Goal: Task Accomplishment & Management: Use online tool/utility

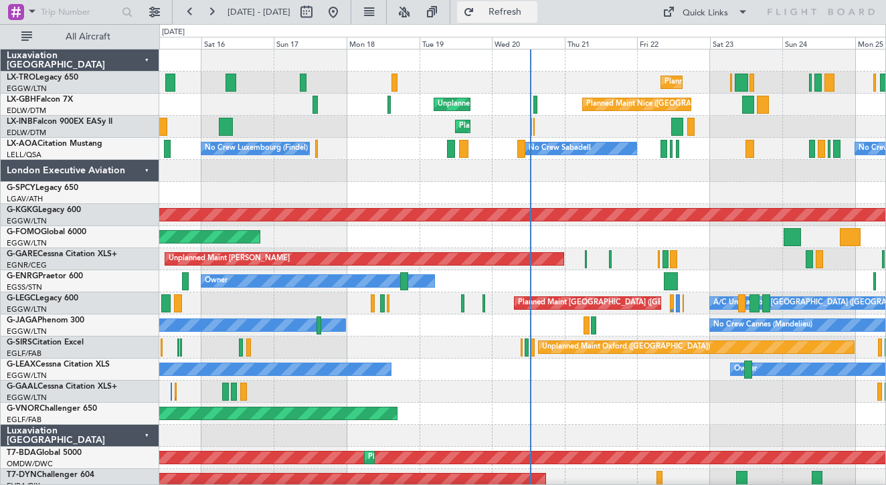
click at [533, 15] on span "Refresh" at bounding box center [505, 11] width 56 height 9
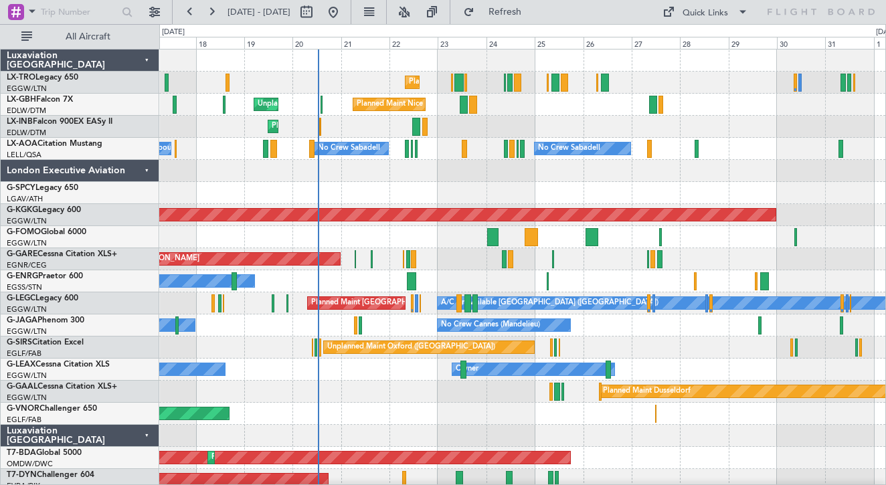
click at [431, 151] on div "No Crew Luxembourg (Findel) No Crew Sabadell No Crew Sabadell" at bounding box center [522, 149] width 726 height 22
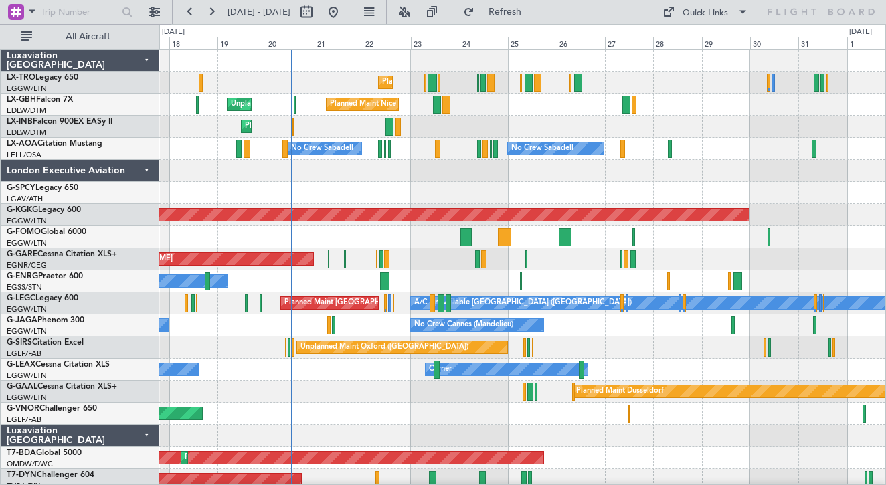
click at [430, 190] on div at bounding box center [522, 193] width 726 height 22
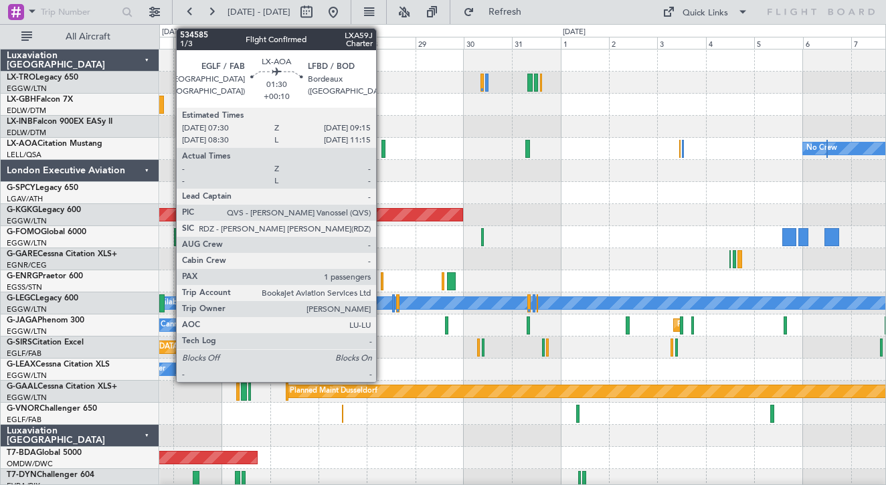
click at [382, 151] on div at bounding box center [384, 149] width 4 height 18
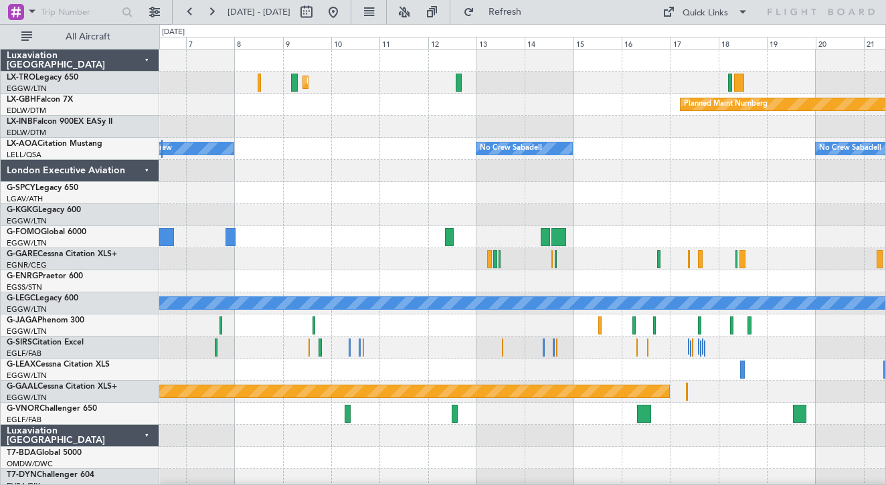
click at [402, 181] on div at bounding box center [522, 171] width 726 height 22
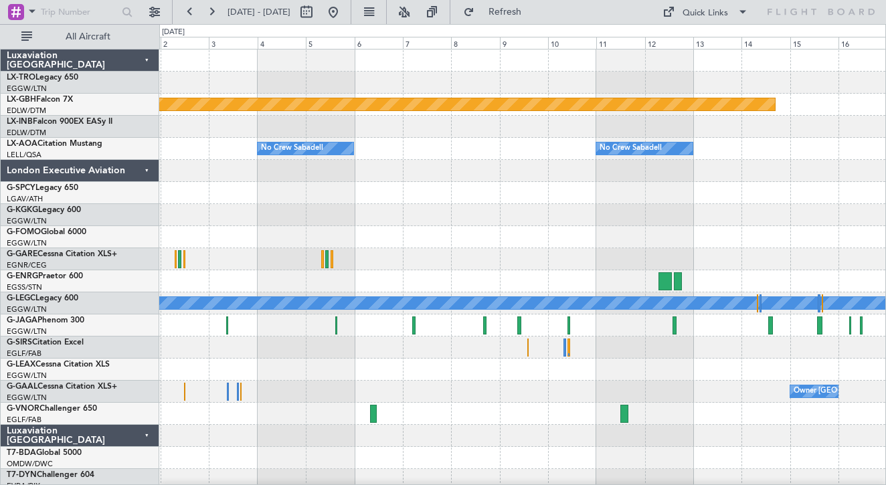
scroll to position [1, 0]
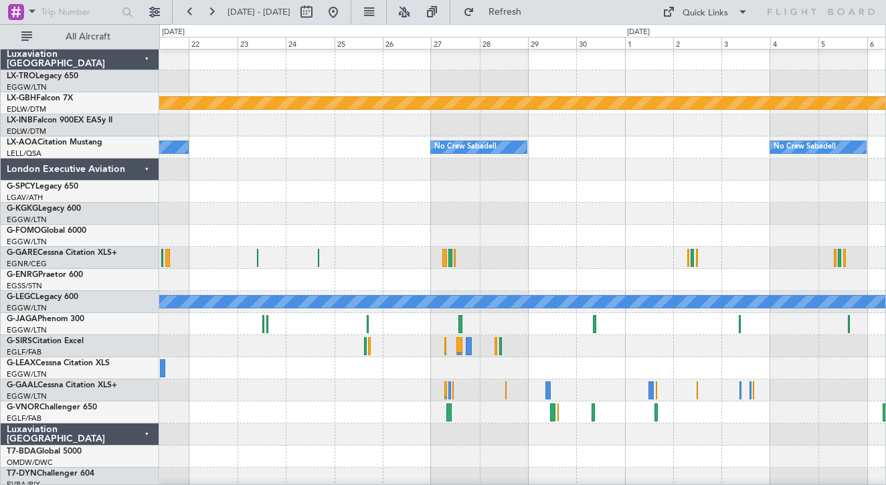
click at [885, 250] on html "[DATE] - [DATE] Refresh Quick Links All Aircraft Planned Maint Nurnberg No Crew…" at bounding box center [443, 242] width 886 height 485
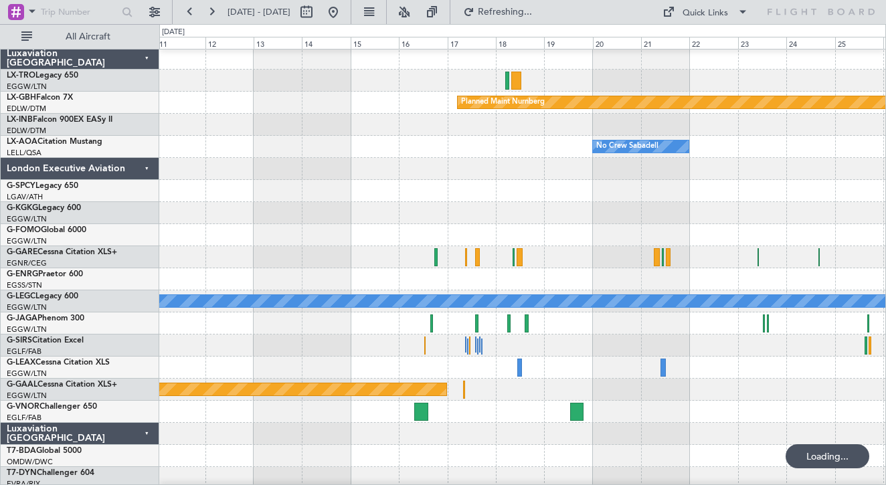
scroll to position [0, 0]
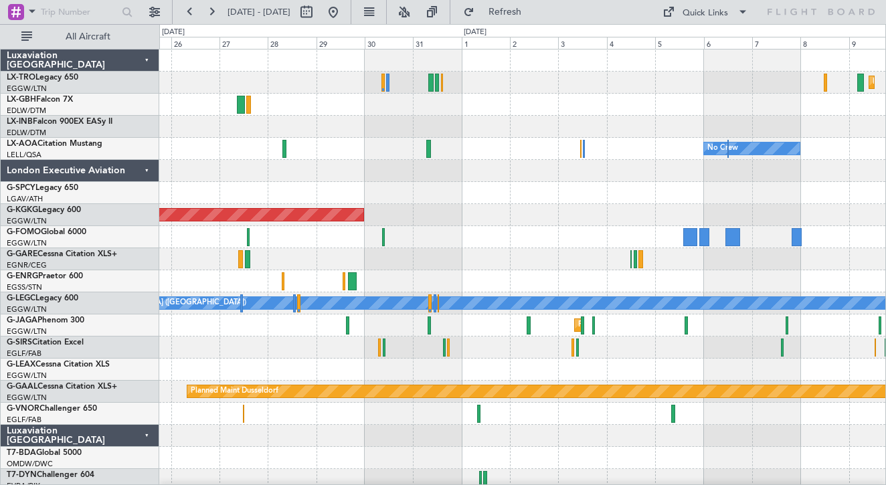
click at [659, 276] on div at bounding box center [522, 281] width 726 height 22
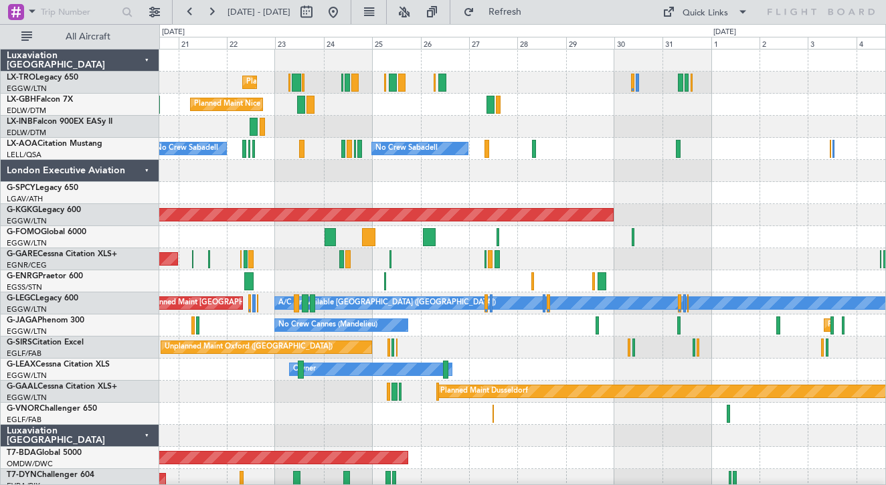
click at [610, 250] on div "Unplanned Maint [PERSON_NAME]" at bounding box center [522, 259] width 726 height 22
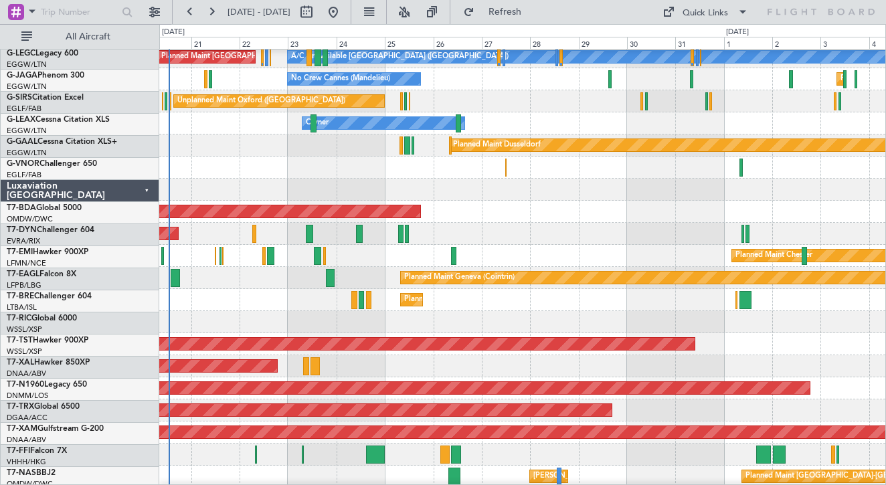
scroll to position [246, 0]
click at [140, 195] on div "Luxaviation [GEOGRAPHIC_DATA]" at bounding box center [80, 190] width 159 height 22
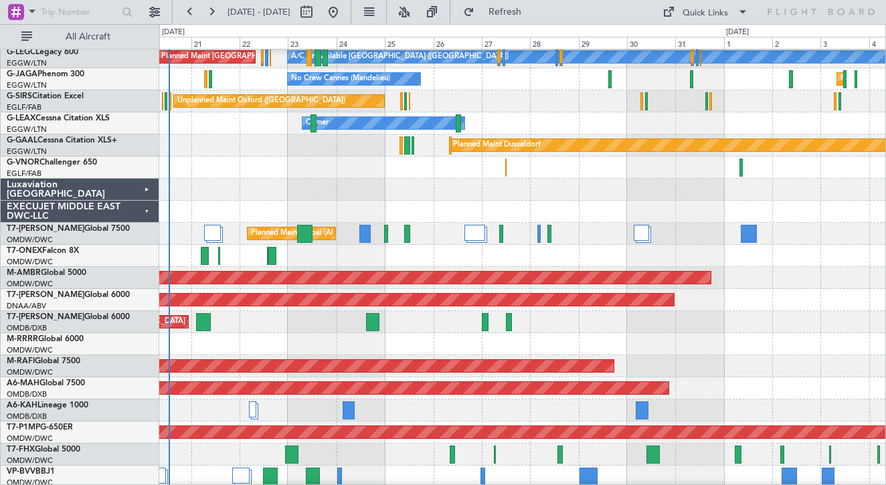
click at [141, 217] on div "EXECUJET MIDDLE EAST DWC-LLC" at bounding box center [80, 212] width 159 height 22
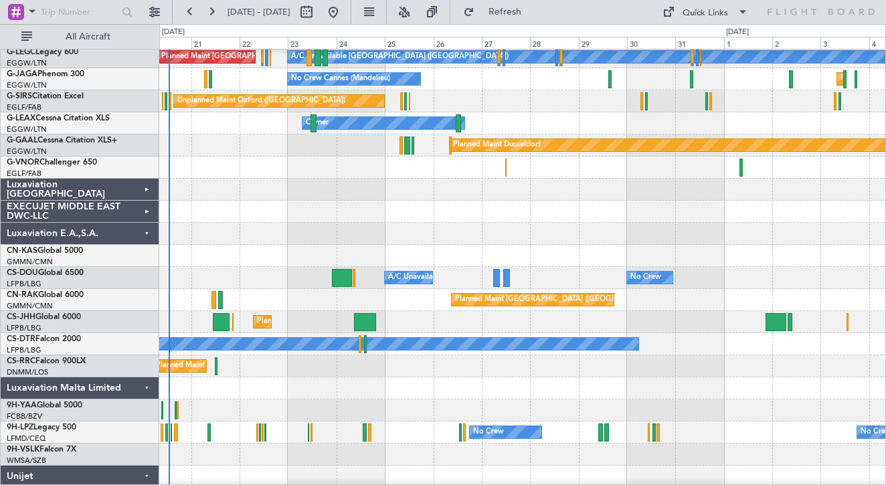
click at [141, 232] on div "Luxaviation E.A.,S.A." at bounding box center [80, 234] width 159 height 22
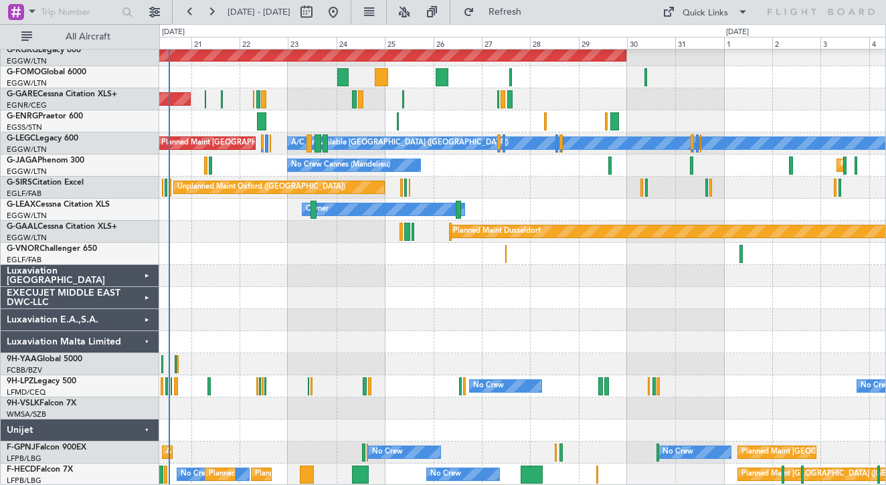
click at [143, 344] on div "Luxaviation Malta Limited" at bounding box center [80, 342] width 159 height 22
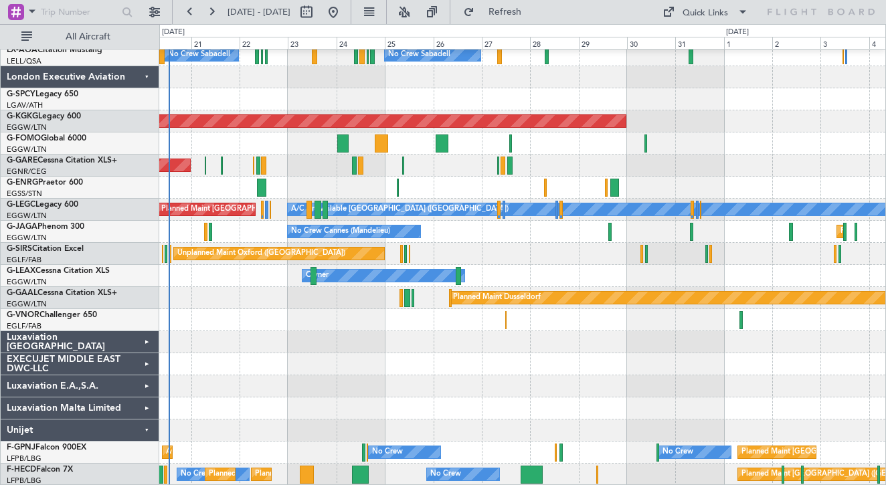
click at [138, 430] on div "Unijet" at bounding box center [80, 431] width 159 height 22
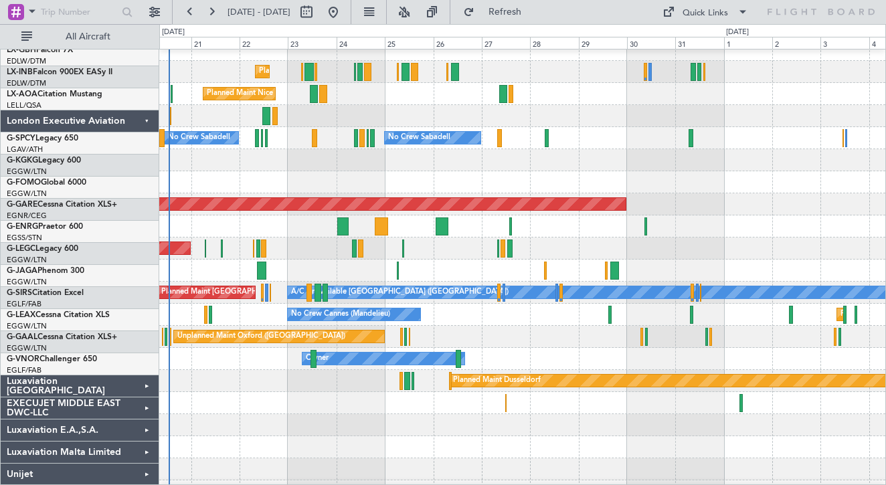
scroll to position [0, 0]
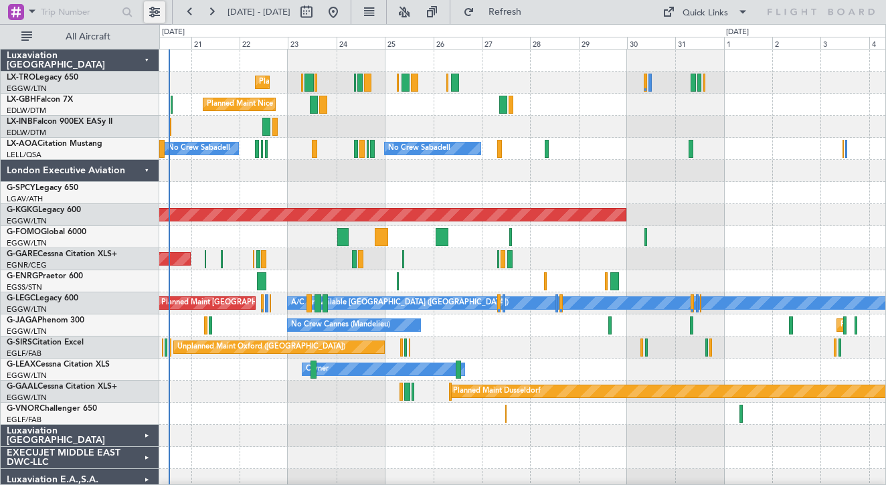
click at [146, 19] on button at bounding box center [154, 11] width 21 height 21
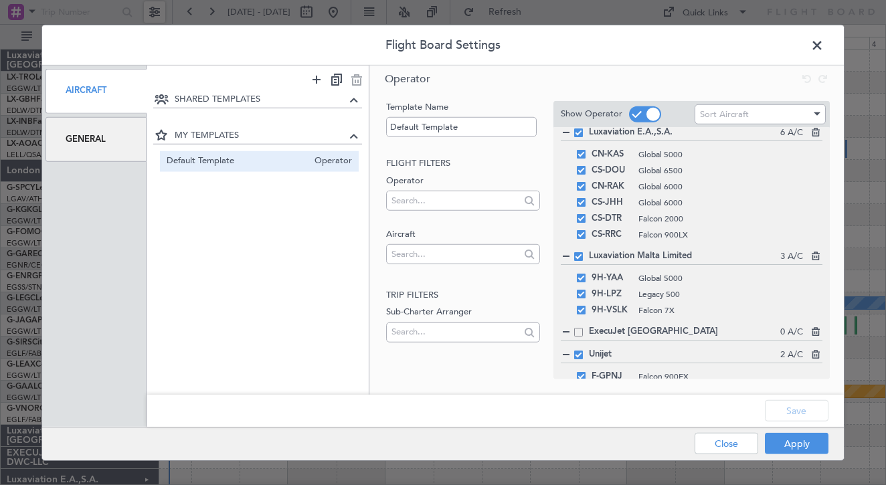
scroll to position [1058, 0]
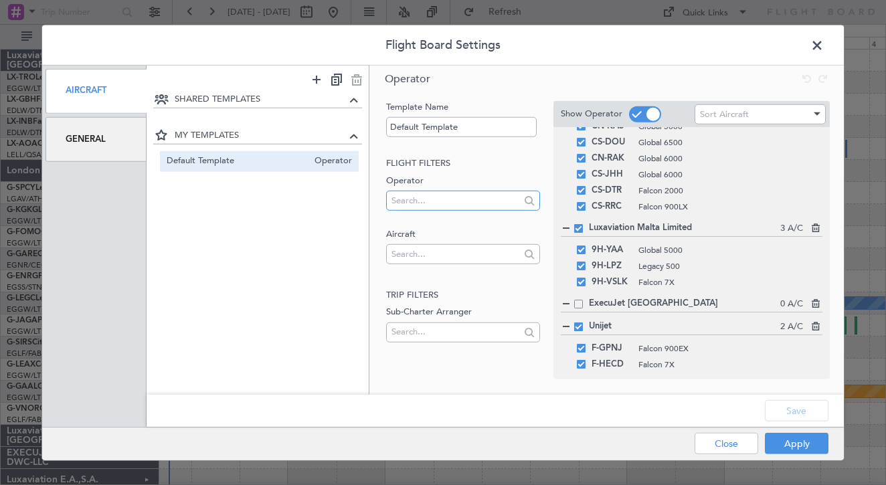
click at [495, 204] on input "text" at bounding box center [456, 200] width 128 height 20
type input "a"
type input "belgiu"
click at [489, 224] on span "Luxaviation [GEOGRAPHIC_DATA]" at bounding box center [463, 222] width 132 height 20
click at [468, 204] on input "text" at bounding box center [456, 200] width 128 height 20
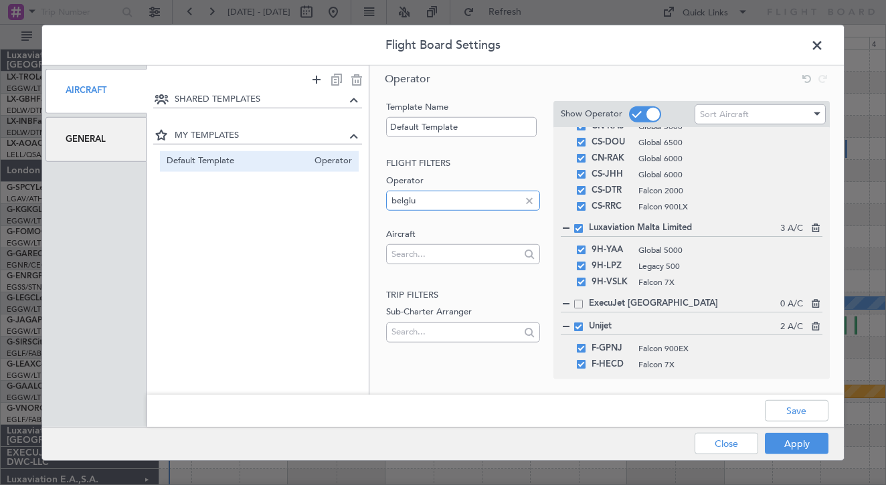
scroll to position [1374, 0]
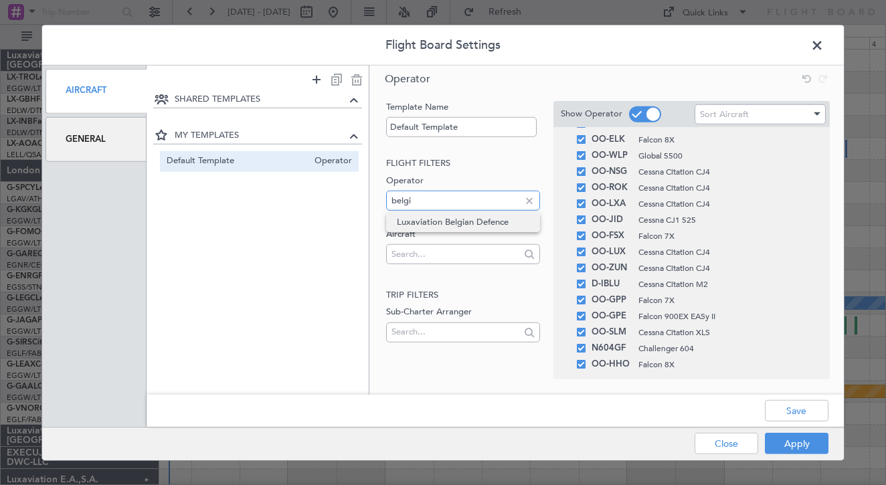
type input "belgi"
click at [449, 223] on span "Luxaviation Belgian Defence" at bounding box center [463, 222] width 132 height 20
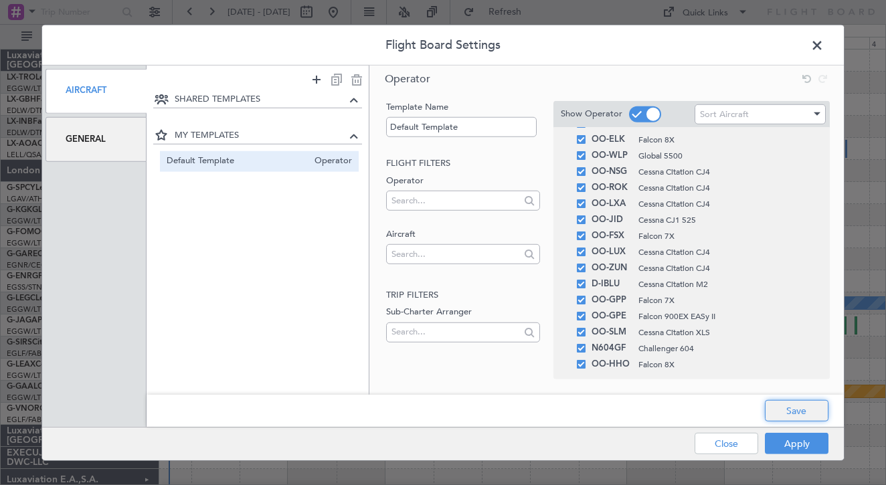
click at [793, 416] on button "Save" at bounding box center [797, 410] width 64 height 21
click at [804, 444] on button "Apply" at bounding box center [797, 443] width 64 height 21
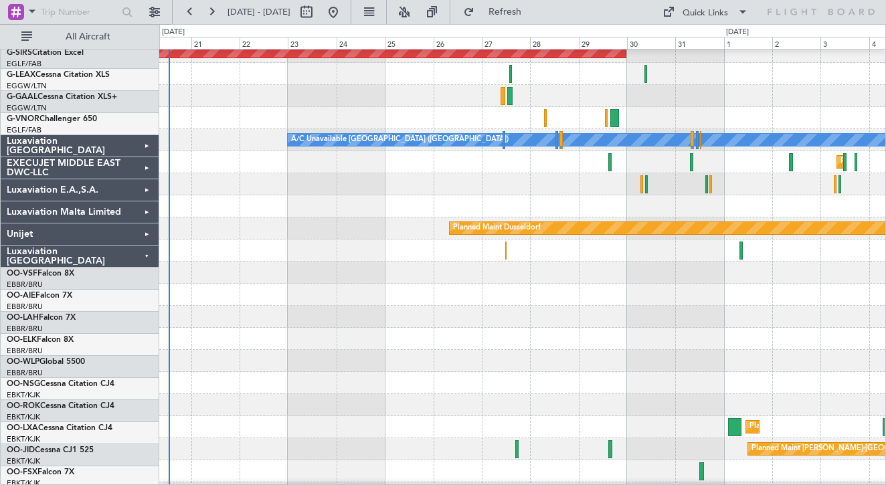
scroll to position [535, 0]
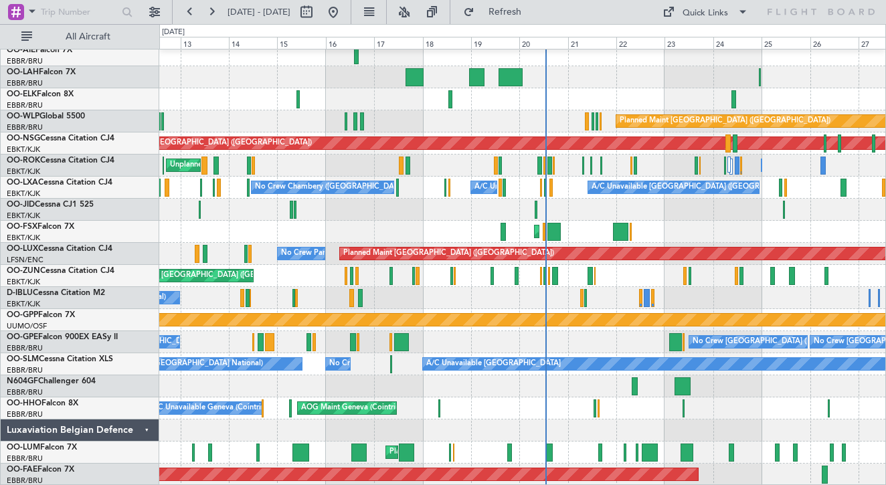
click at [590, 390] on div "Planned Maint [GEOGRAPHIC_DATA] ([GEOGRAPHIC_DATA]) Planned Maint [GEOGRAPHIC_D…" at bounding box center [522, 0] width 726 height 972
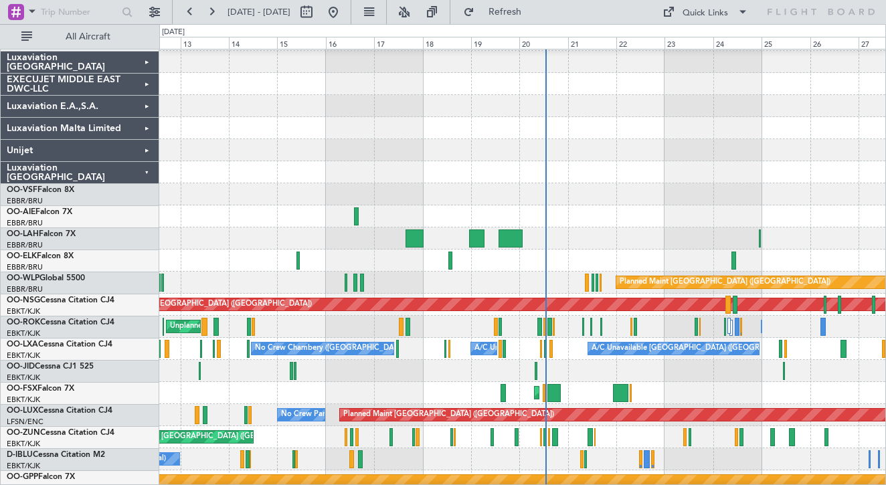
scroll to position [372, 0]
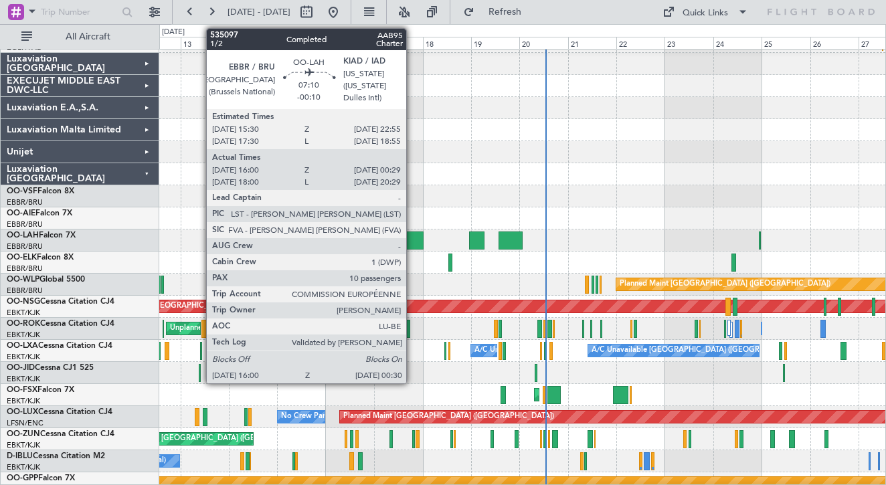
click at [412, 242] on div at bounding box center [414, 241] width 17 height 18
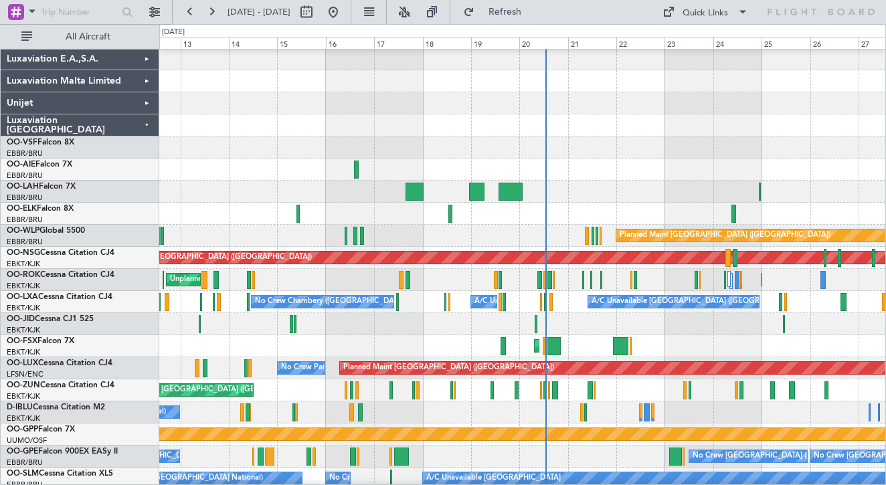
scroll to position [535, 0]
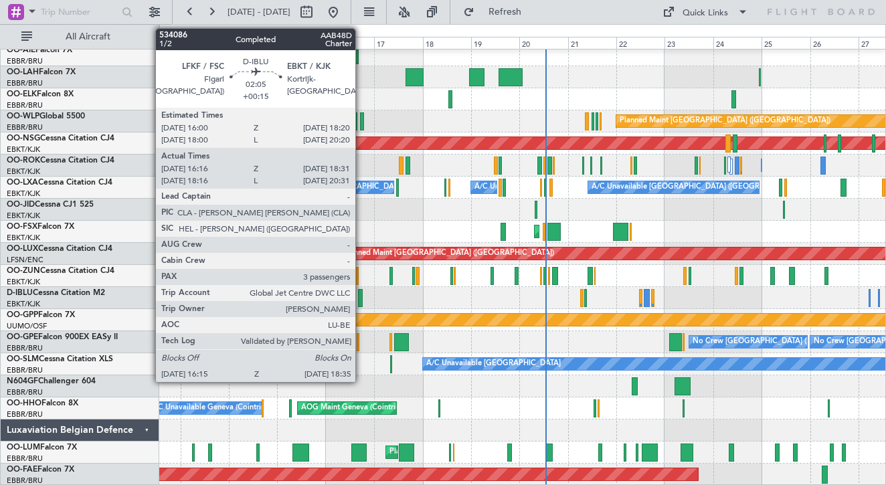
click at [361, 300] on div at bounding box center [360, 298] width 5 height 18
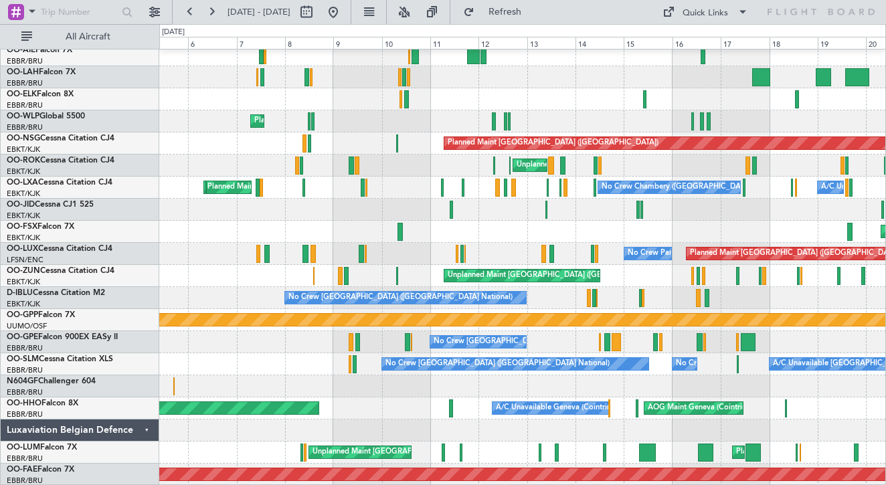
click at [564, 371] on div "Planned Maint Milan (Linate) Planned Maint [GEOGRAPHIC_DATA] ([GEOGRAPHIC_DATA]…" at bounding box center [522, 0] width 726 height 972
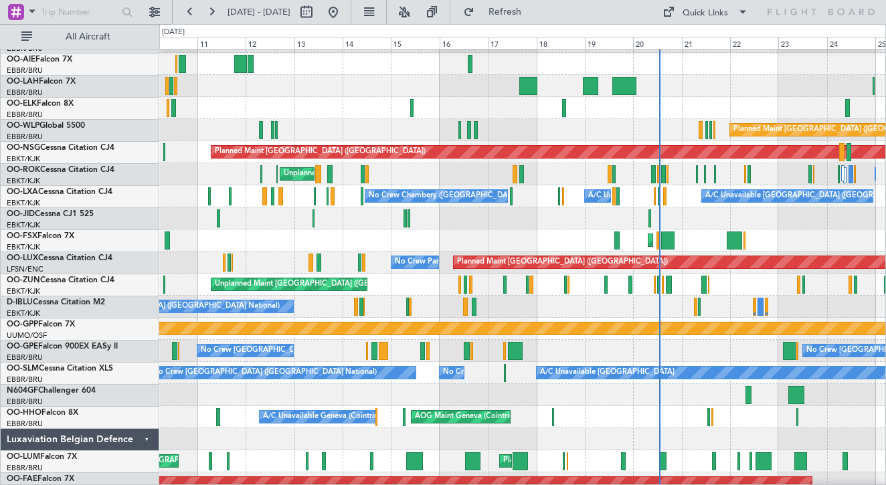
click at [537, 390] on div at bounding box center [522, 395] width 726 height 22
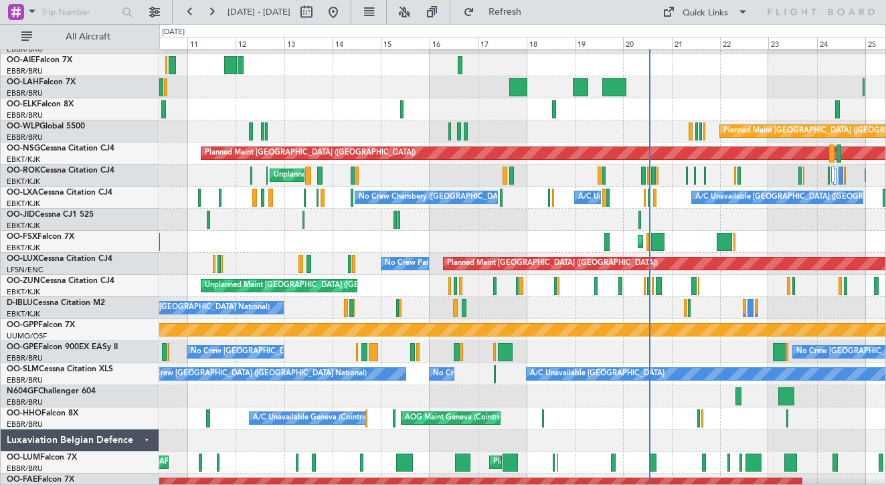
scroll to position [523, 0]
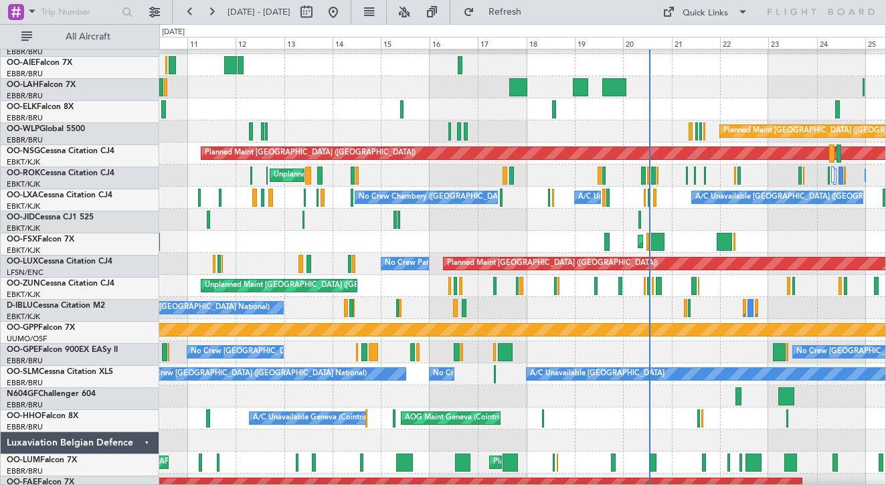
click at [535, 420] on div "AOG Maint Geneva (Cointrin) A/C Unavailable Geneva (Cointrin) Planned Maint Gen…" at bounding box center [522, 419] width 726 height 22
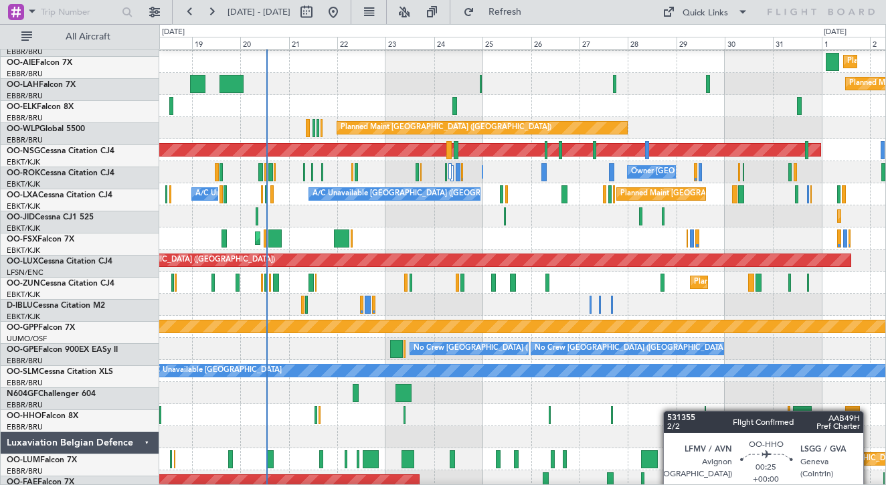
scroll to position [499, 0]
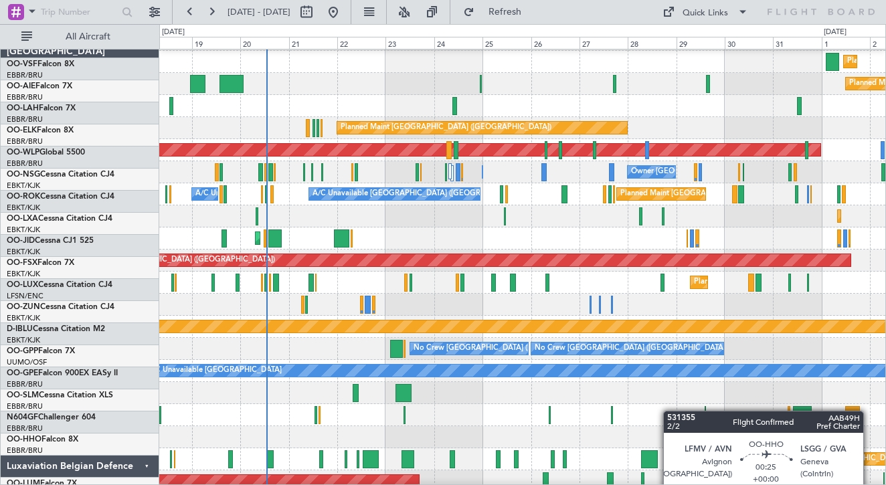
click at [463, 426] on div "AOG Maint Geneva (Cointrin) A/C Unavailable Geneva (Cointrin)" at bounding box center [522, 415] width 726 height 22
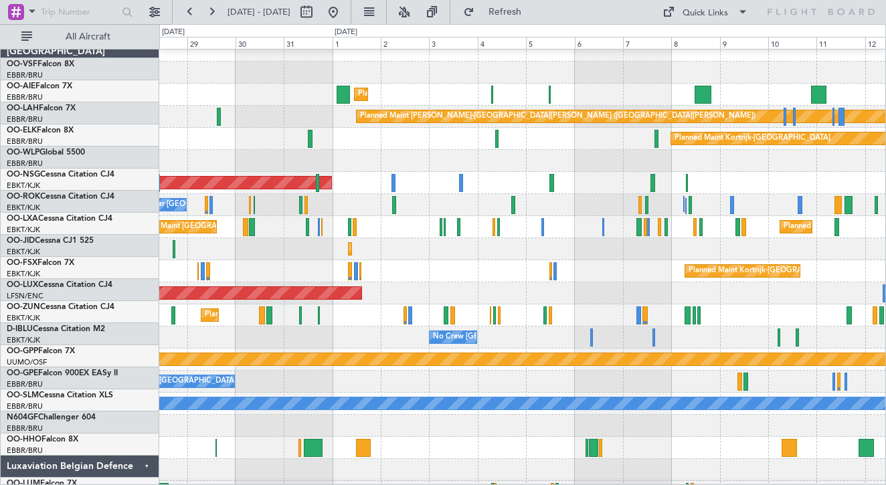
scroll to position [489, 0]
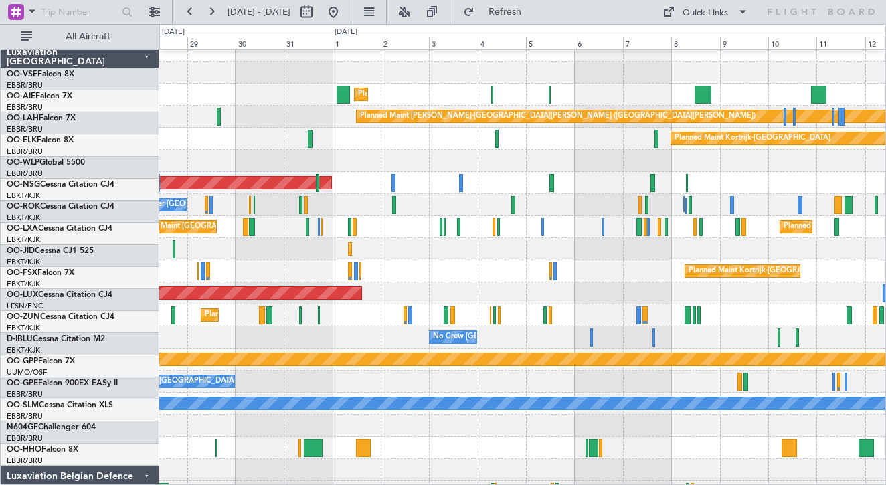
click at [491, 449] on div at bounding box center [522, 448] width 726 height 22
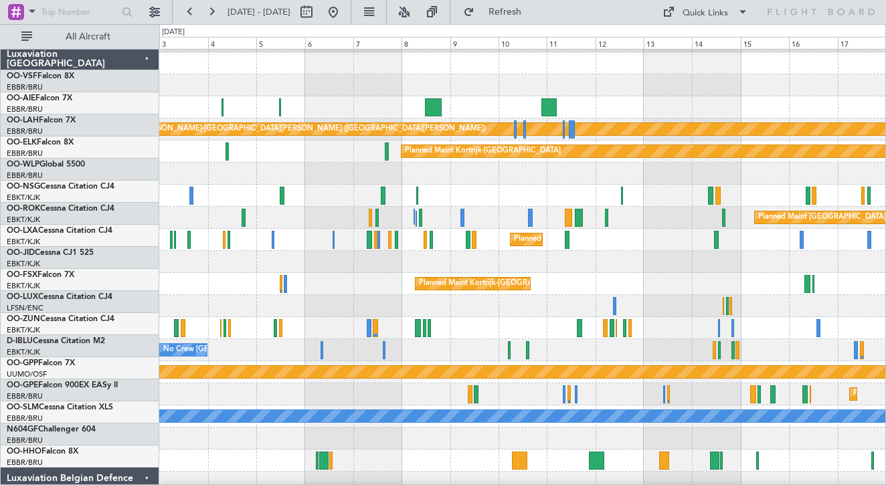
click at [634, 450] on div at bounding box center [522, 461] width 726 height 22
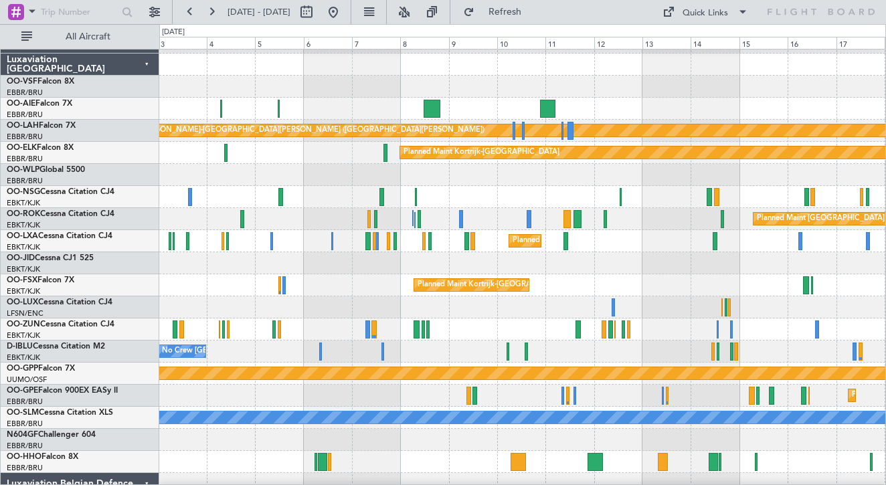
click at [145, 62] on div "Luxaviation [GEOGRAPHIC_DATA]" at bounding box center [80, 65] width 159 height 22
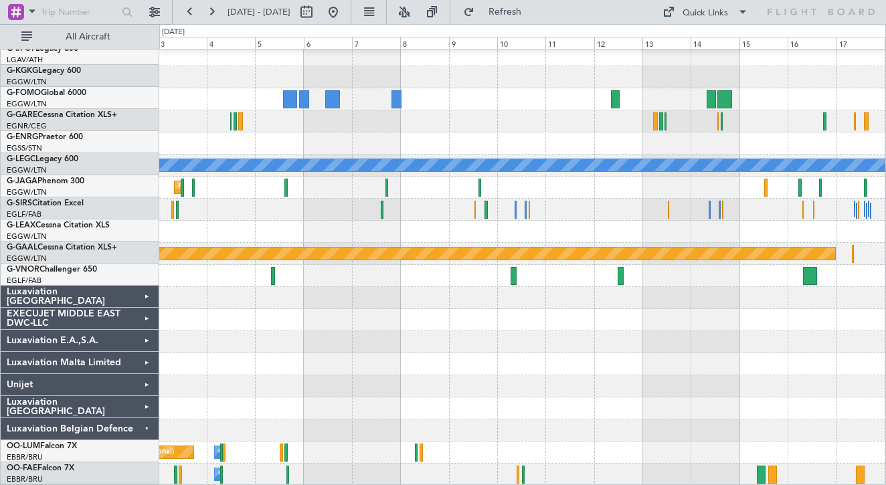
scroll to position [138, 0]
click at [143, 428] on div "Luxaviation Belgian Defence" at bounding box center [80, 431] width 159 height 22
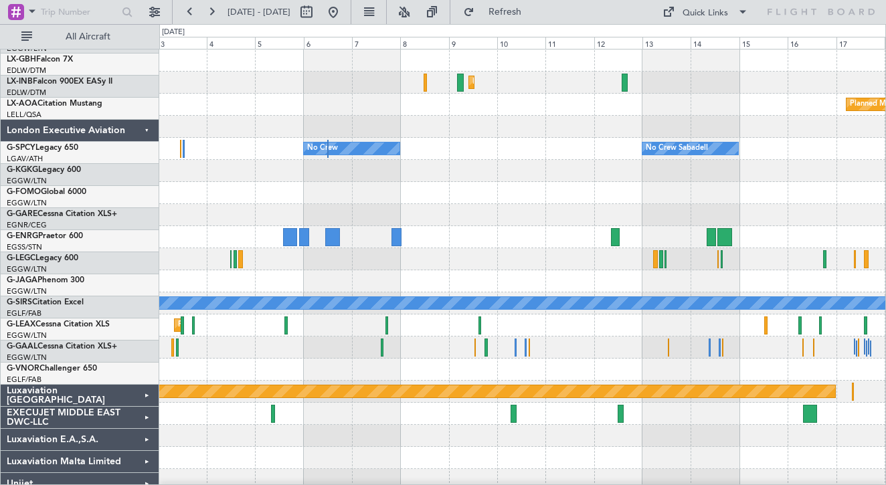
scroll to position [0, 0]
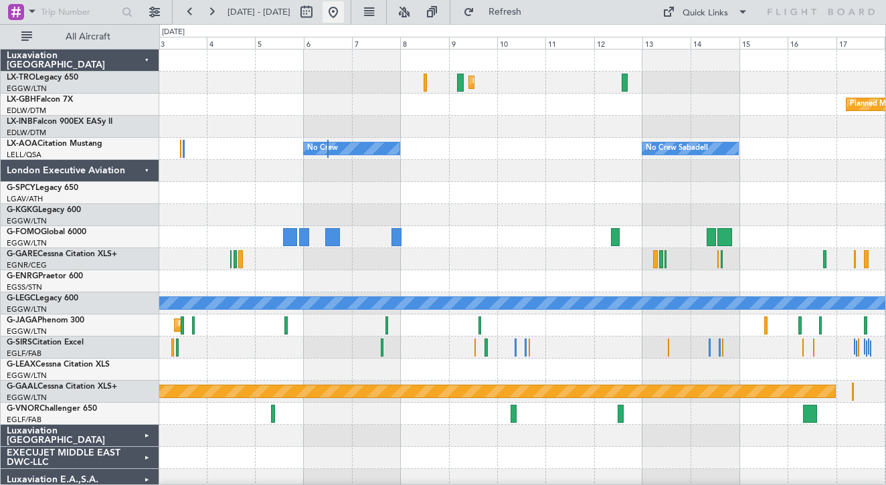
click at [344, 13] on button at bounding box center [333, 11] width 21 height 21
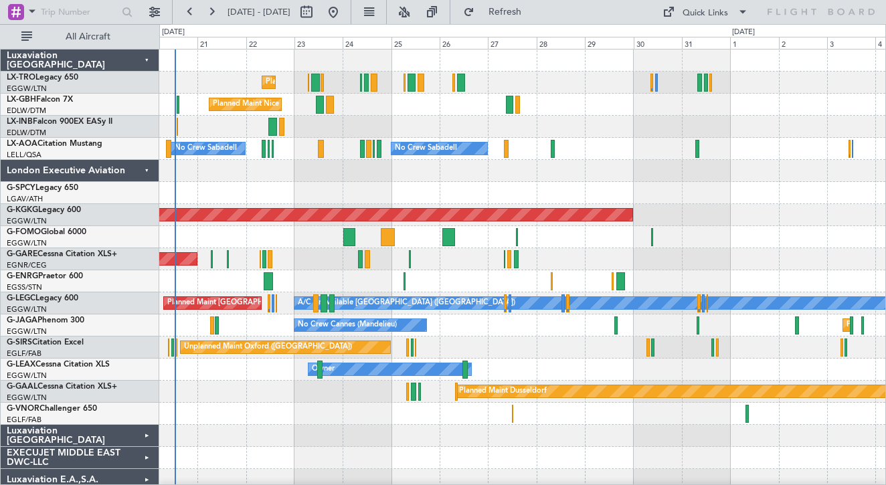
click at [465, 199] on div at bounding box center [522, 193] width 726 height 22
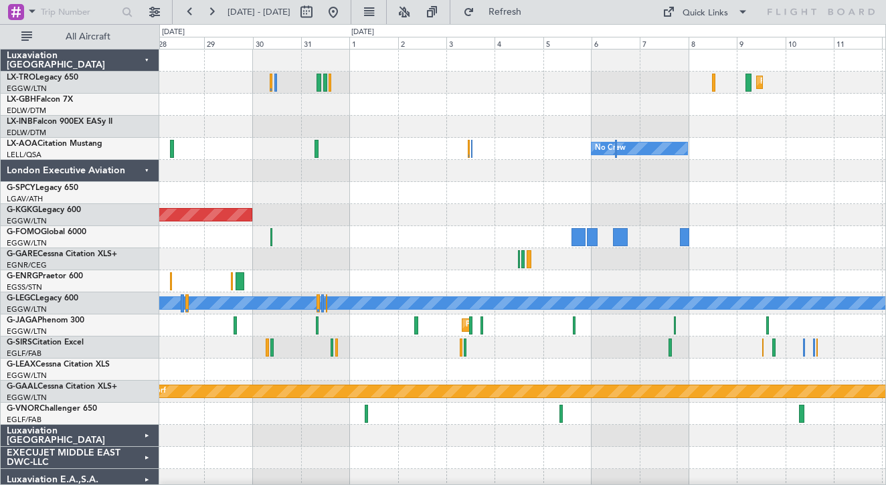
click at [370, 199] on div at bounding box center [522, 193] width 726 height 22
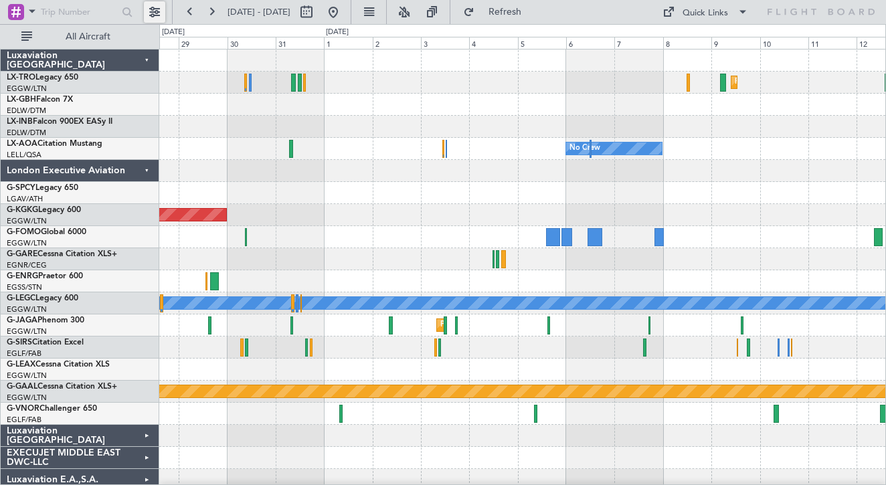
click at [156, 14] on button at bounding box center [154, 11] width 21 height 21
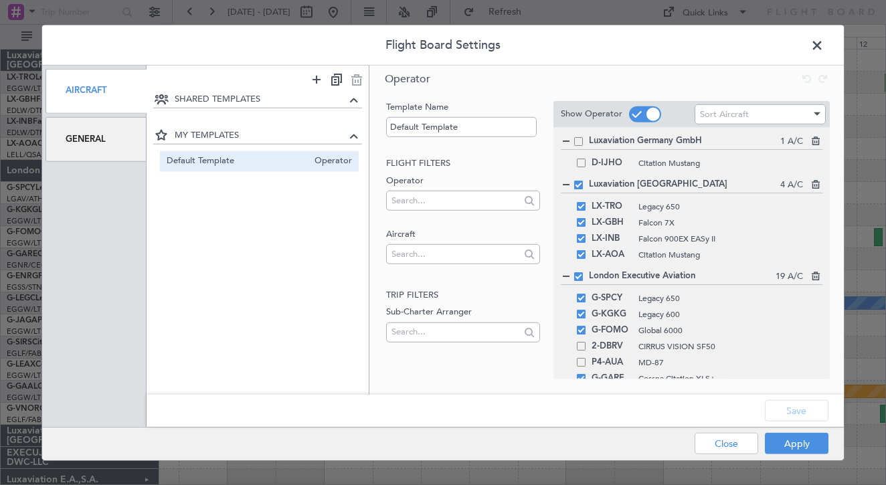
click at [100, 140] on div "General" at bounding box center [96, 139] width 101 height 45
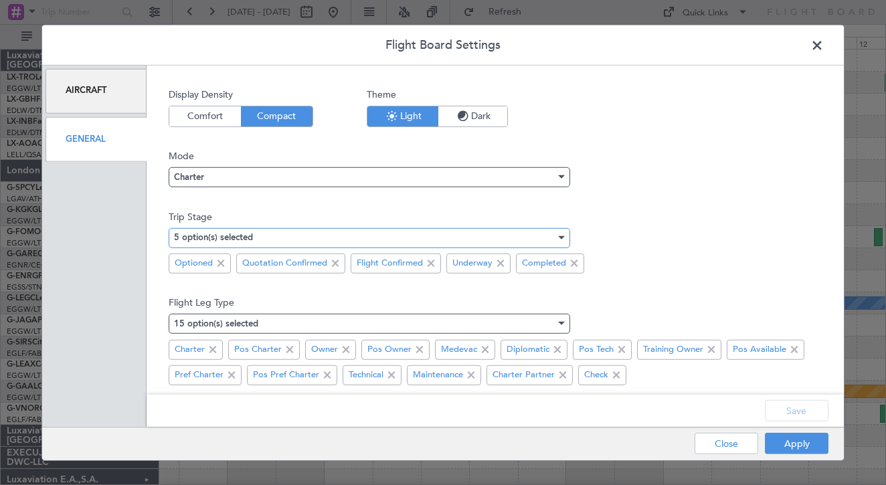
click at [282, 237] on div "5 option(s) selected" at bounding box center [365, 238] width 382 height 20
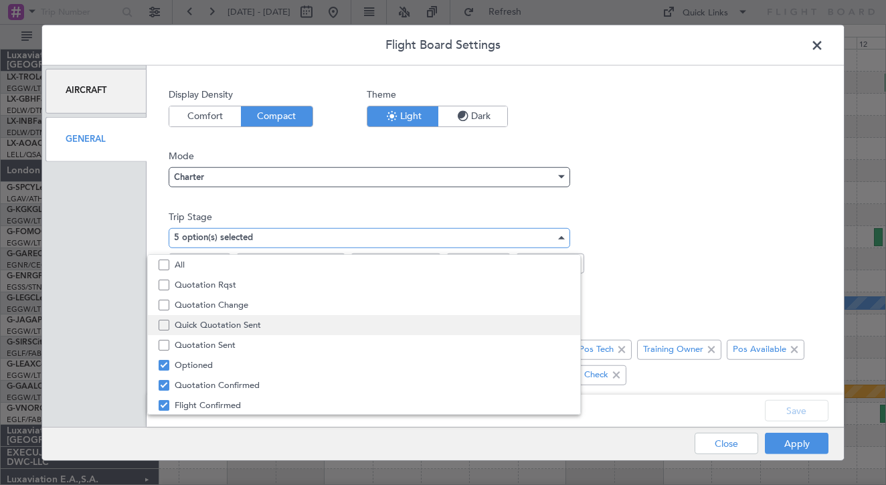
scroll to position [41, 0]
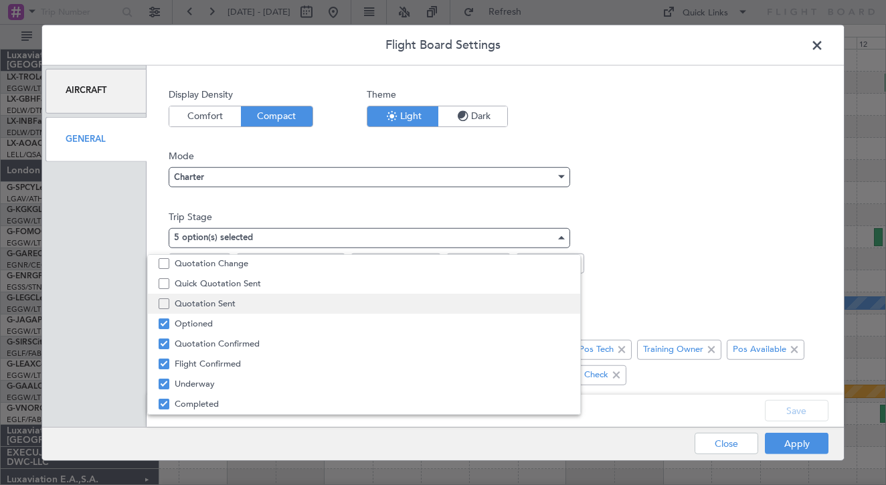
click at [243, 307] on span "Quotation Sent" at bounding box center [372, 304] width 395 height 20
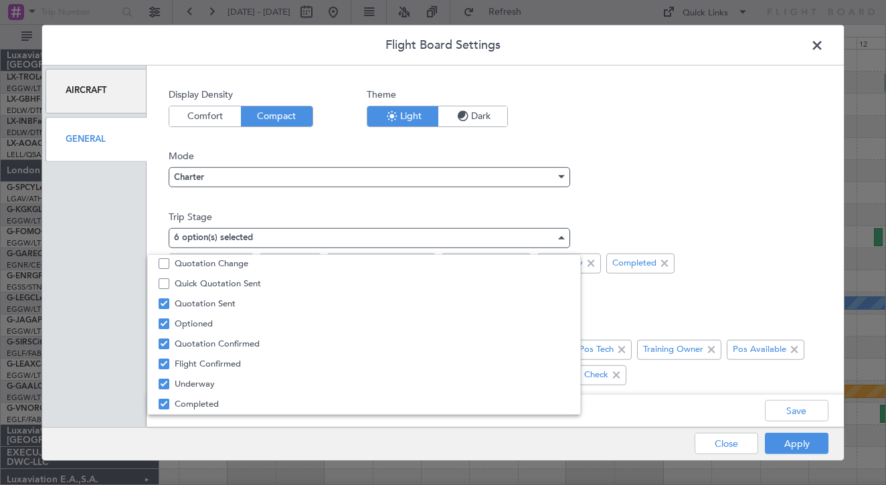
click at [784, 443] on div at bounding box center [443, 242] width 886 height 485
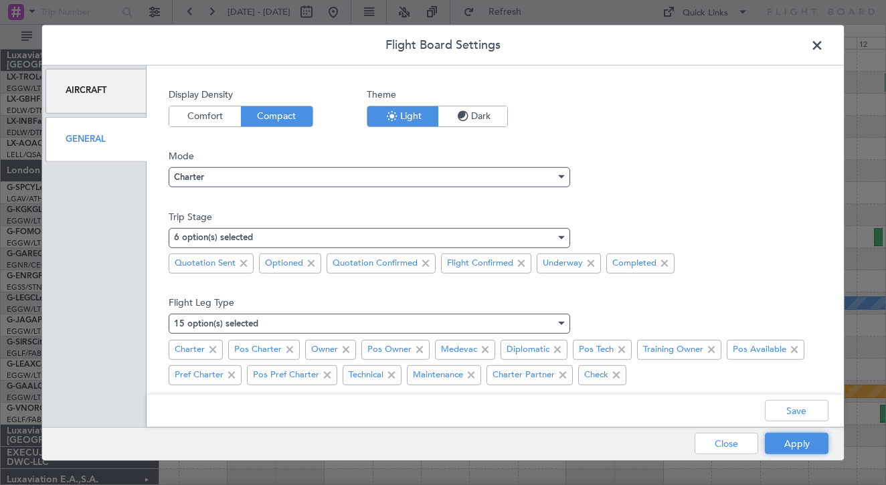
click at [784, 443] on button "Apply" at bounding box center [797, 443] width 64 height 21
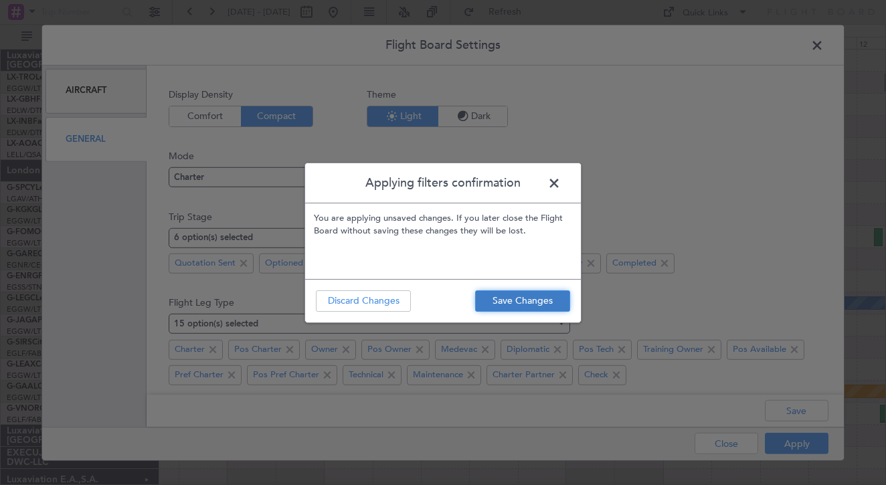
click at [548, 301] on button "Save Changes" at bounding box center [522, 300] width 95 height 21
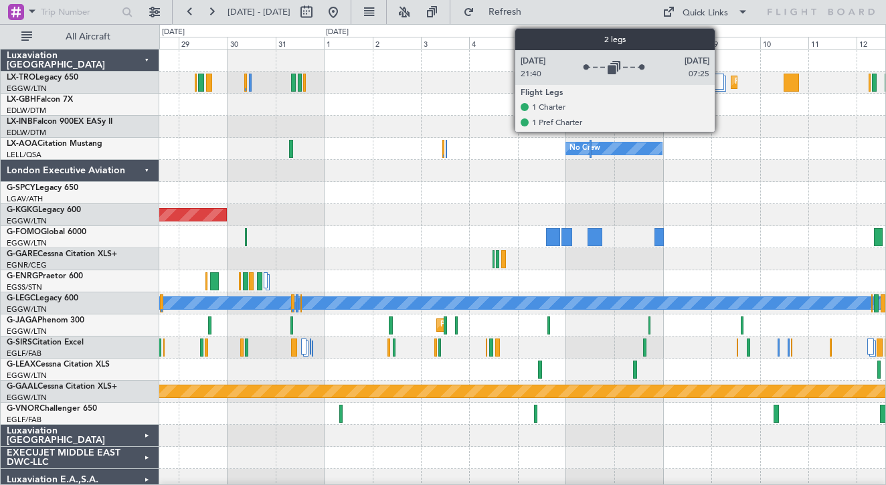
click at [721, 78] on div at bounding box center [715, 82] width 18 height 16
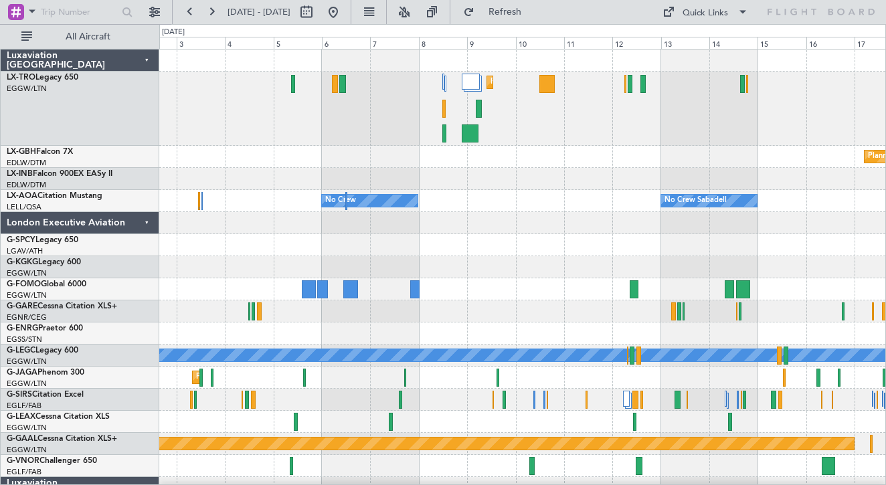
click at [386, 176] on div "Planned Maint Dusseldorf Planned Maint Nurnberg No Crew No Crew Sabadell No Cre…" at bounding box center [522, 341] width 726 height 582
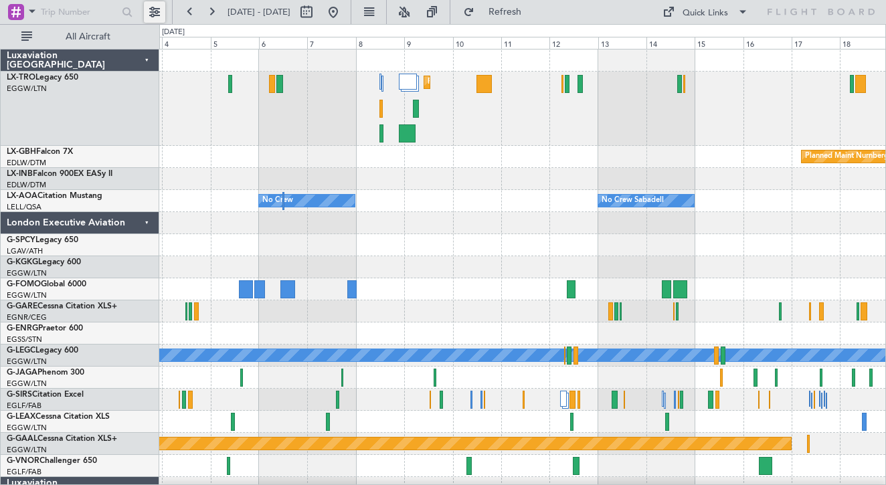
click at [163, 10] on button at bounding box center [154, 11] width 21 height 21
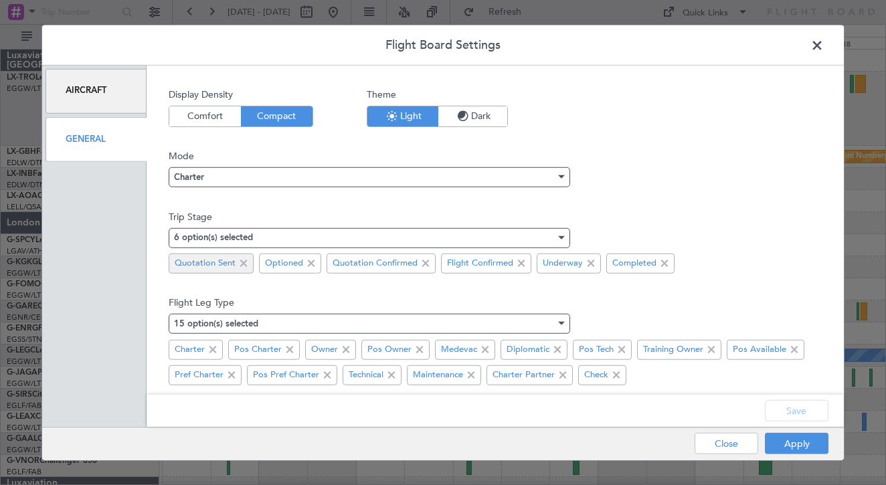
click at [245, 268] on span at bounding box center [244, 264] width 16 height 16
click at [777, 437] on button "Apply" at bounding box center [797, 443] width 64 height 21
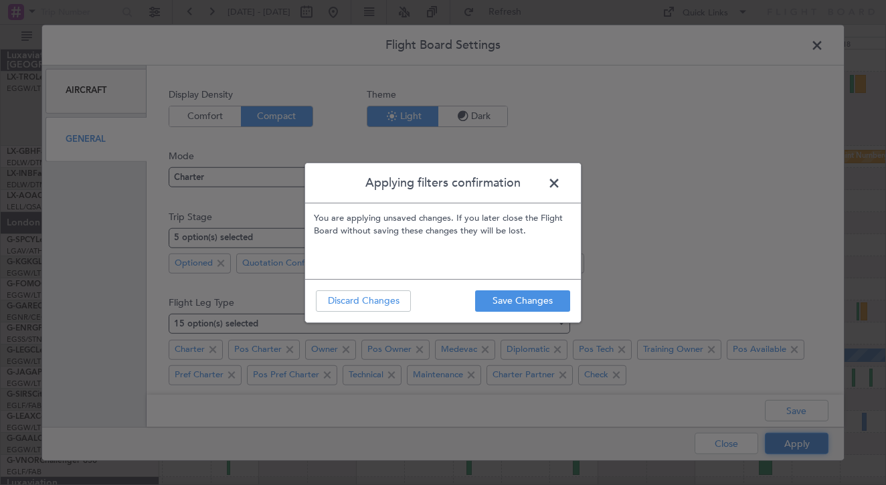
click at [765, 433] on button "Apply" at bounding box center [797, 443] width 64 height 21
click at [545, 305] on button "Save Changes" at bounding box center [522, 300] width 95 height 21
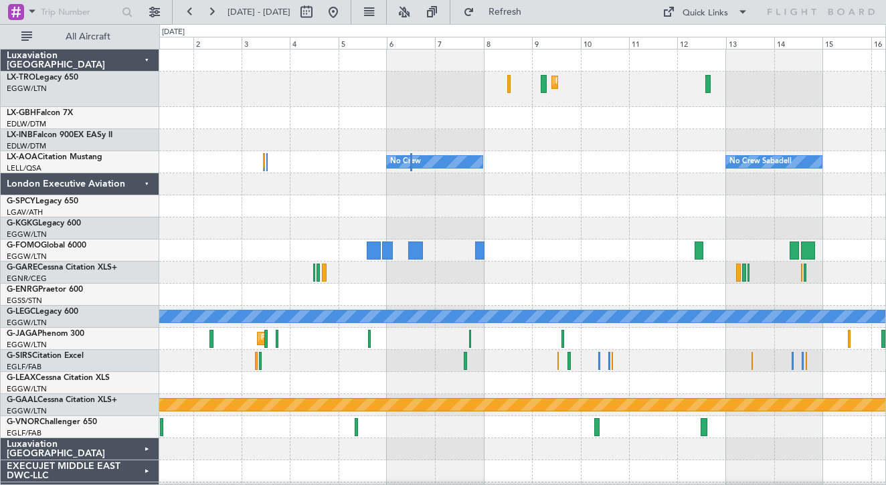
click at [390, 122] on div "Planned Maint Nurnberg" at bounding box center [522, 118] width 726 height 22
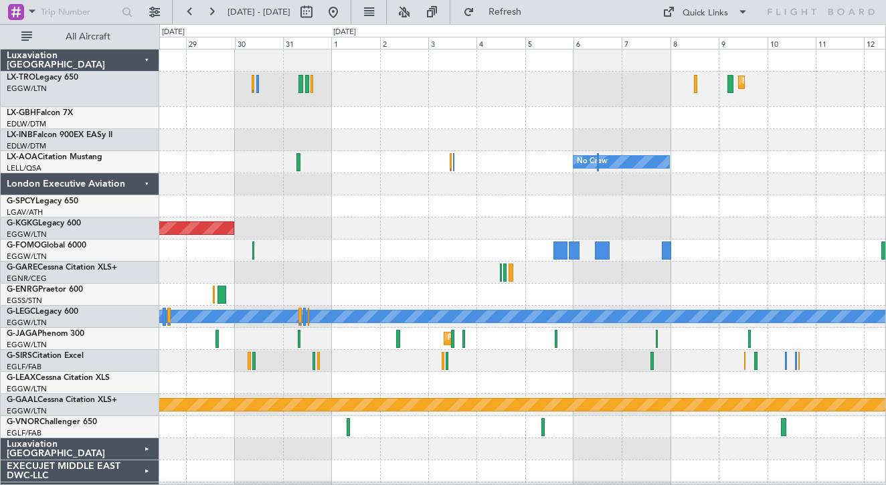
click at [450, 105] on div "Planned Maint Dusseldorf" at bounding box center [522, 89] width 726 height 35
click at [344, 14] on button at bounding box center [333, 11] width 21 height 21
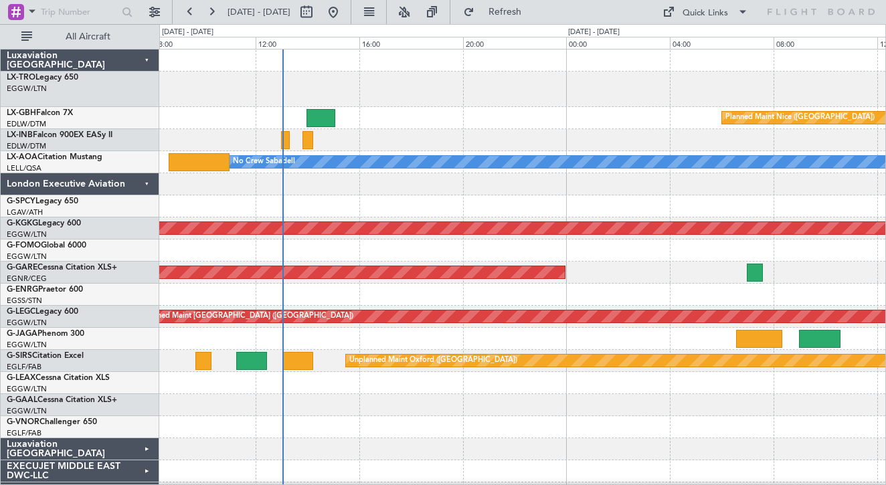
click at [520, 122] on div "Planned Maint Nice ([GEOGRAPHIC_DATA])" at bounding box center [522, 118] width 726 height 22
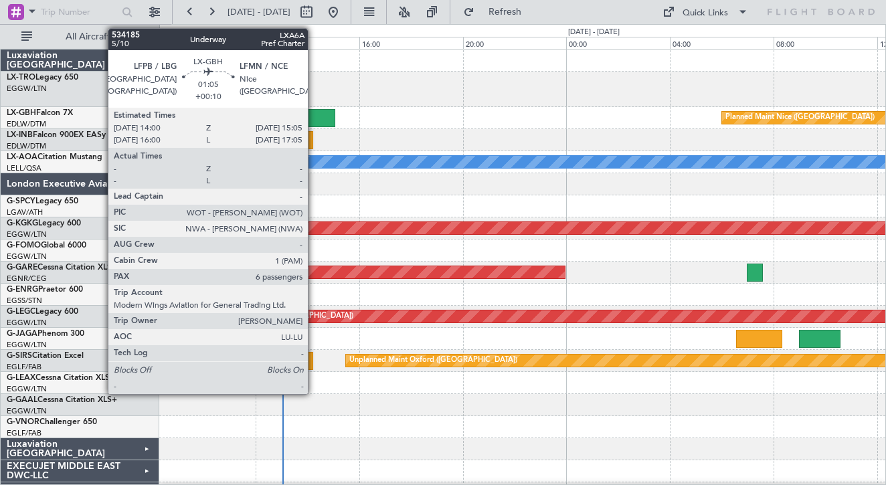
click at [314, 116] on div at bounding box center [321, 118] width 28 height 18
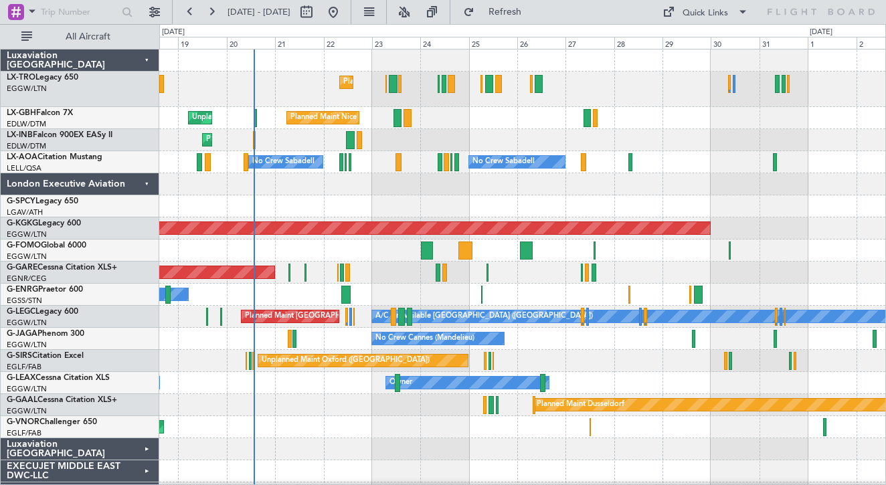
click at [464, 180] on div at bounding box center [522, 184] width 726 height 22
click at [153, 193] on div "Planned Maint [GEOGRAPHIC_DATA] ([GEOGRAPHIC_DATA]) [GEOGRAPHIC_DATA] ([GEOGRAP…" at bounding box center [443, 254] width 886 height 461
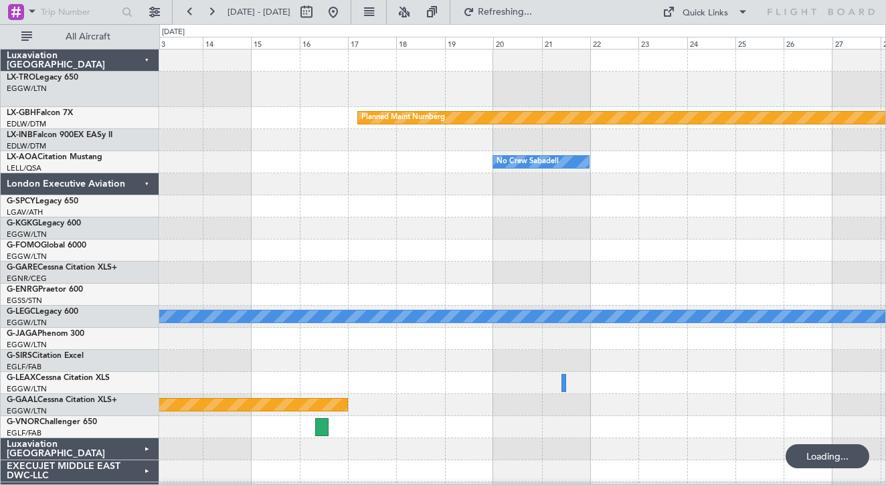
click at [78, 179] on div "Planned Maint Dusseldorf Planned Maint Nurnberg No Crew Sabadell A/C Unavailabl…" at bounding box center [443, 254] width 886 height 461
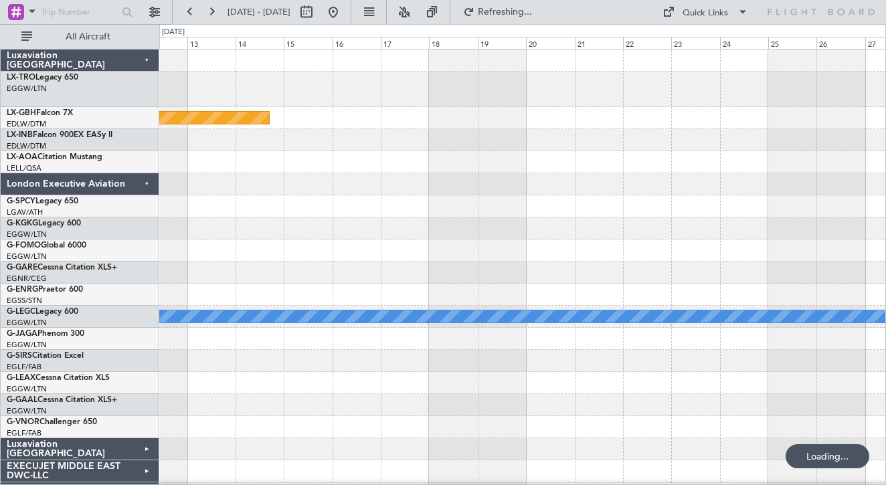
click at [0, 92] on html "[DATE] - [DATE] Refreshing... Quick Links All Aircraft Planned Maint Nurnberg A…" at bounding box center [443, 242] width 886 height 485
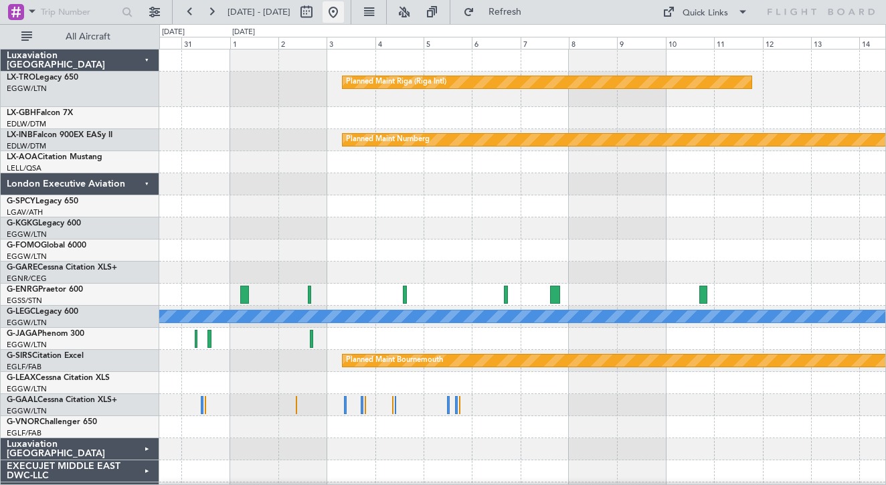
click at [344, 13] on button at bounding box center [333, 11] width 21 height 21
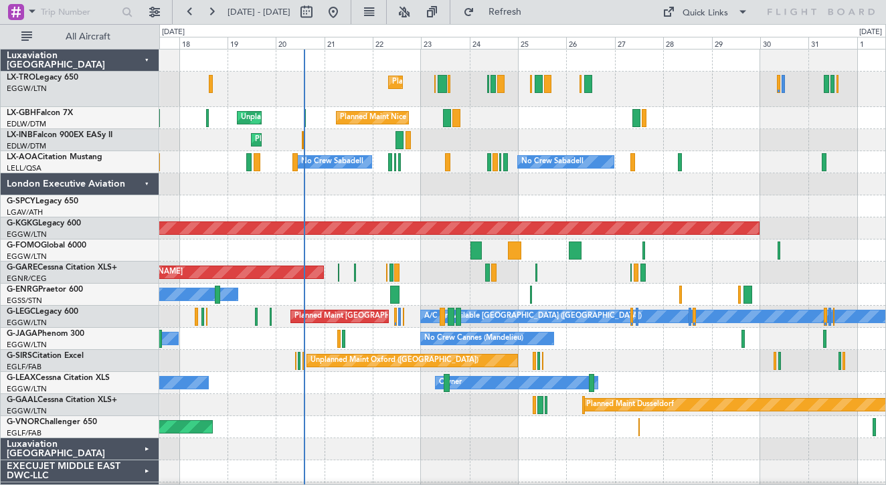
click at [230, 198] on div at bounding box center [522, 206] width 726 height 22
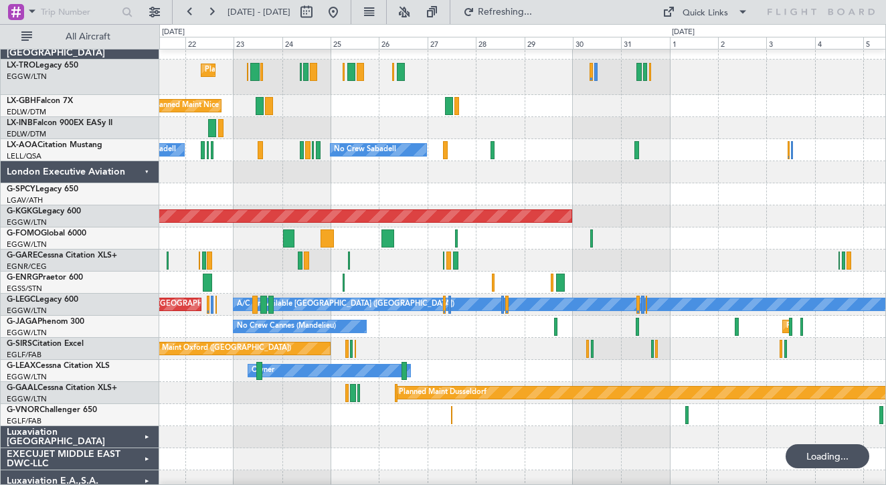
scroll to position [0, 0]
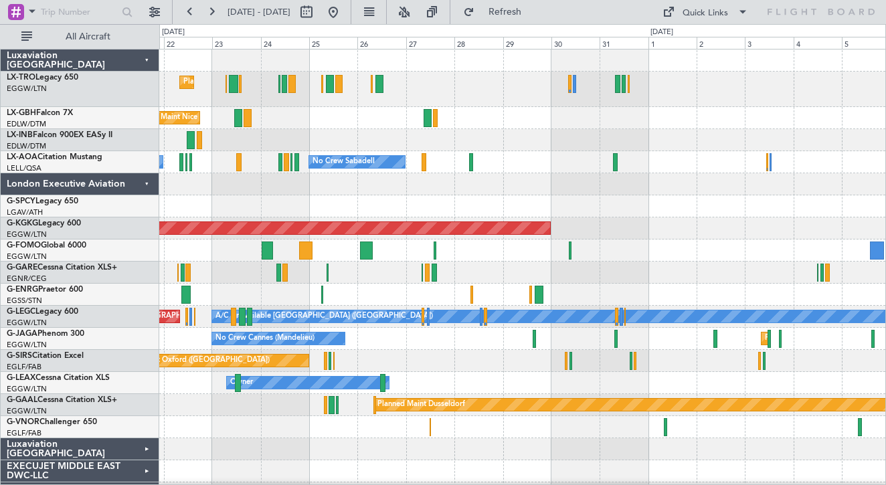
click at [811, 197] on div "Planned Maint [GEOGRAPHIC_DATA] ([GEOGRAPHIC_DATA]) [GEOGRAPHIC_DATA] ([GEOGRAP…" at bounding box center [522, 321] width 726 height 543
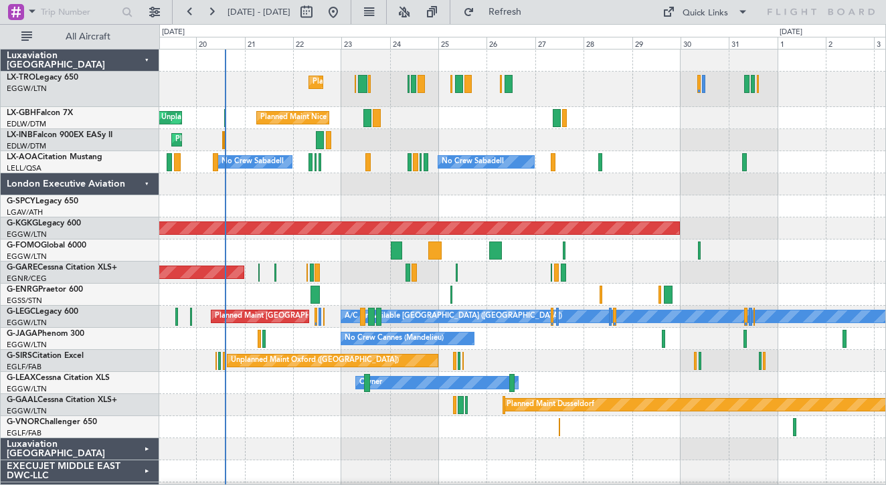
click at [442, 124] on div "Planned Maint Nice ([GEOGRAPHIC_DATA]) Unplanned Maint [GEOGRAPHIC_DATA] ([GEOG…" at bounding box center [522, 118] width 726 height 22
click at [525, 11] on span "Refresh" at bounding box center [505, 11] width 56 height 9
